Goal: Information Seeking & Learning: Learn about a topic

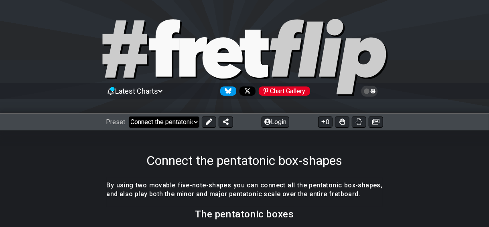
click at [181, 122] on select "Welcome to #fretflip! Initial Preset Custom Preset Minor Pentatonic Major Penta…" at bounding box center [164, 122] width 71 height 11
click at [129, 117] on select "Welcome to #fretflip! Initial Preset Custom Preset Minor Pentatonic Major Penta…" at bounding box center [164, 122] width 71 height 11
select select "/how-to-solo"
select select "C"
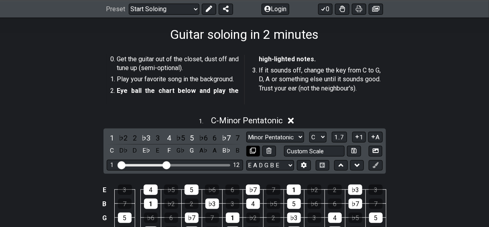
scroll to position [160, 0]
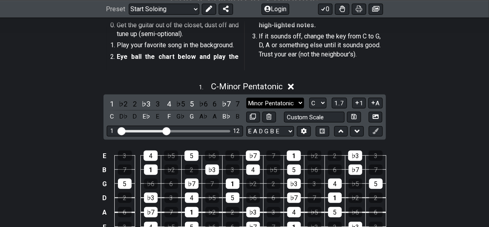
click at [296, 103] on select "Minor Pentatonic Root Minor Pentatonic Major Pentatonic Minor Blues Major Blues…" at bounding box center [275, 103] width 58 height 11
select select "Major / [PERSON_NAME]"
click at [246, 98] on select "Minor Pentatonic Root Minor Pentatonic Major Pentatonic Minor Blues Major Blues…" at bounding box center [275, 103] width 58 height 11
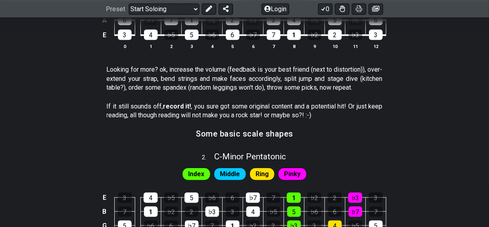
scroll to position [267, 0]
